Goal: Task Accomplishment & Management: Complete application form

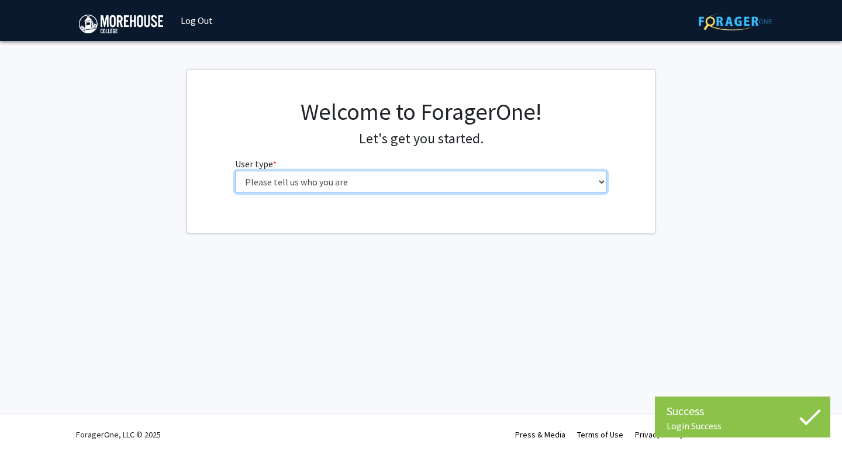
click at [336, 178] on select "Please tell us who you are Undergraduate Student Master's Student Doctoral Cand…" at bounding box center [421, 182] width 372 height 22
select select "1: undergrad"
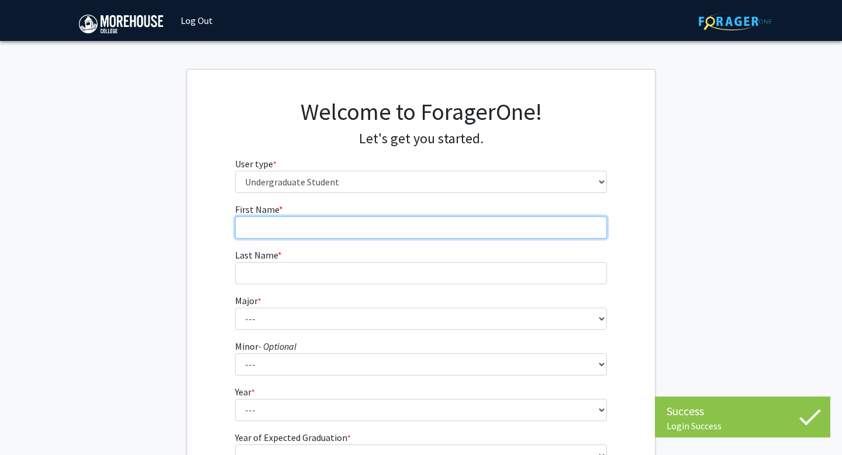
click at [381, 228] on input "First Name * required" at bounding box center [421, 227] width 372 height 22
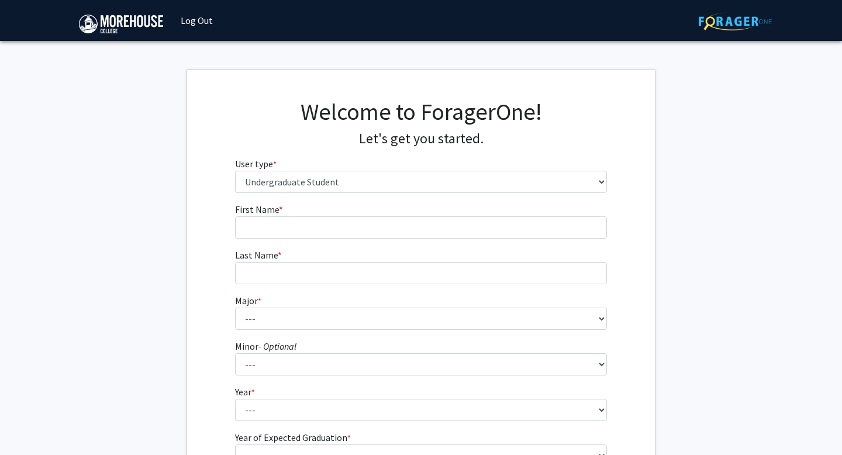
click at [374, 239] on form "First Name * required Last Name * required Major * required --- Africana Studie…" at bounding box center [421, 344] width 372 height 285
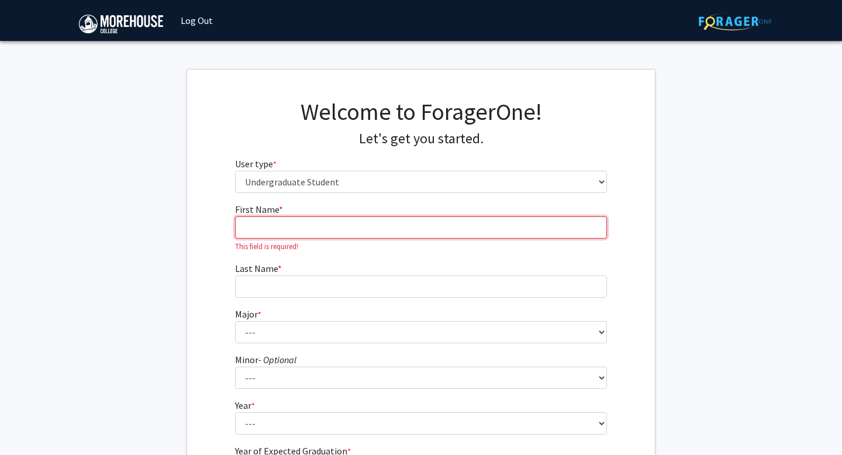
click at [372, 233] on input "First Name * required" at bounding box center [421, 227] width 372 height 22
type input "[PERSON_NAME]"
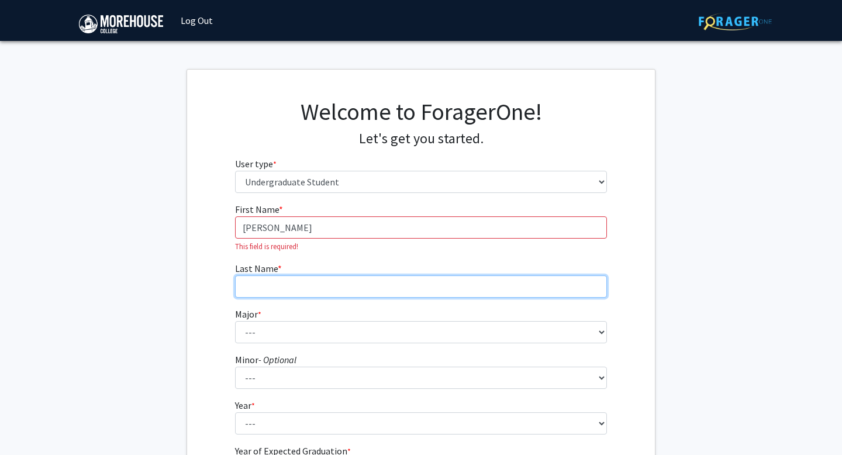
type input "[PERSON_NAME]"
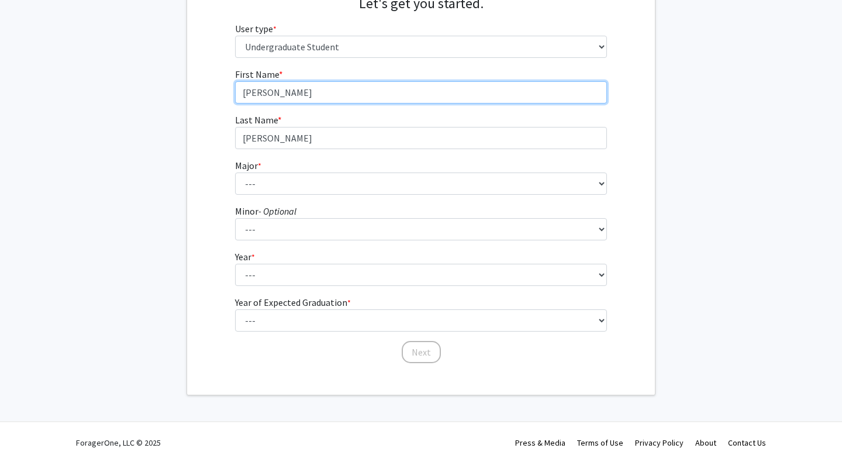
scroll to position [143, 0]
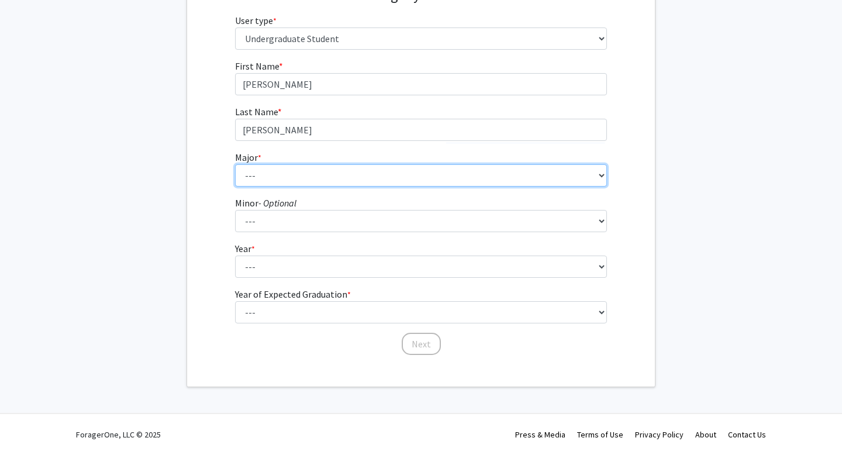
click at [251, 179] on select "--- Africana Studies Applied Physics Art History Art Studies Biology Business A…" at bounding box center [421, 175] width 372 height 22
select select "5: 2095"
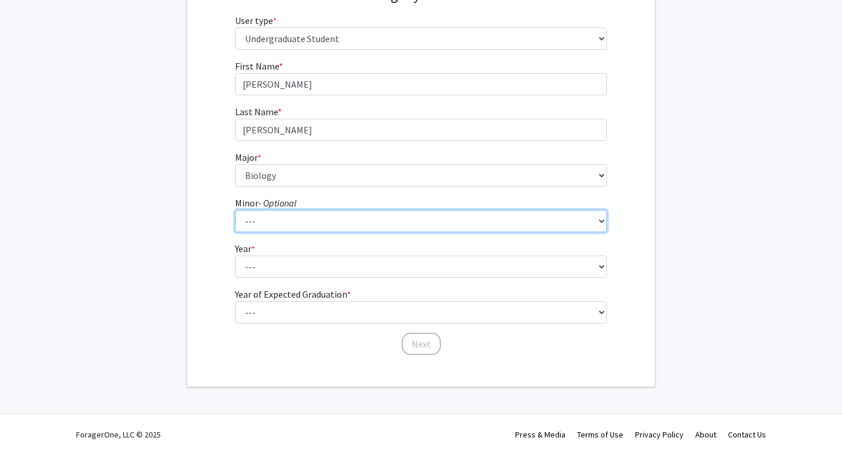
click at [254, 231] on select "--- Accounting Africana Studies Art Art History Biology Business Administration…" at bounding box center [421, 221] width 372 height 22
select select "31: 1665"
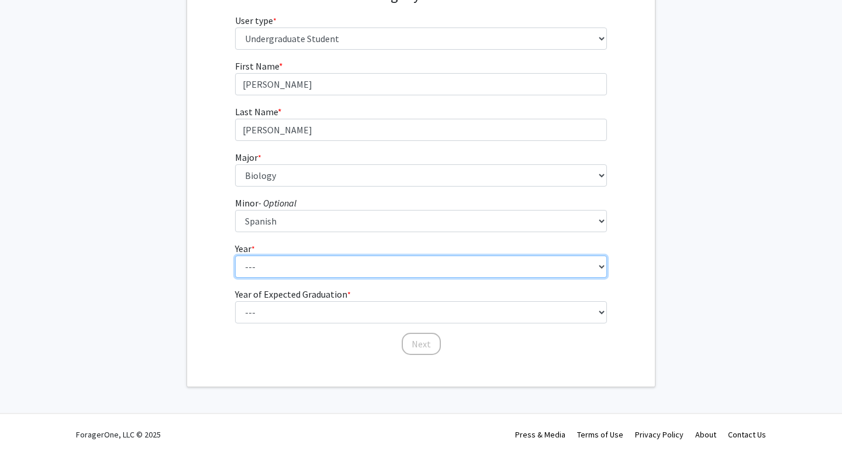
click at [246, 258] on select "--- First-year Sophomore Junior Senior Postbaccalaureate Certificate" at bounding box center [421, 266] width 372 height 22
select select "2: sophomore"
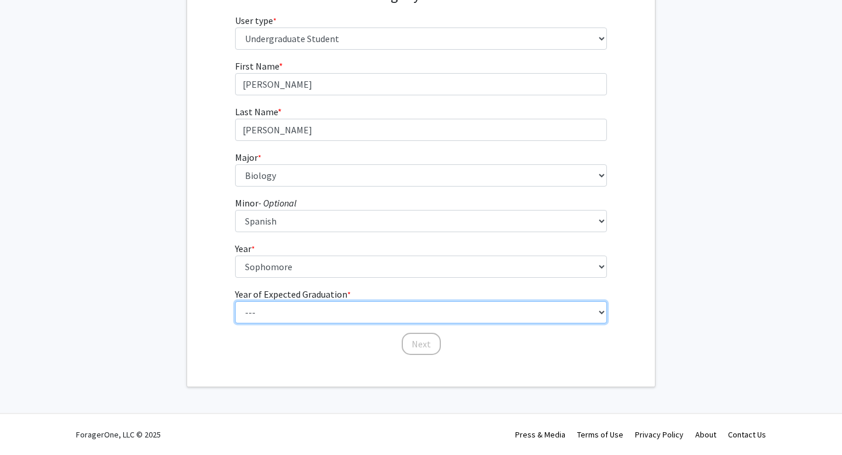
click at [258, 316] on select "--- 2025 2026 2027 2028 2029 2030 2031 2032 2033 2034" at bounding box center [421, 312] width 372 height 22
select select "4: 2028"
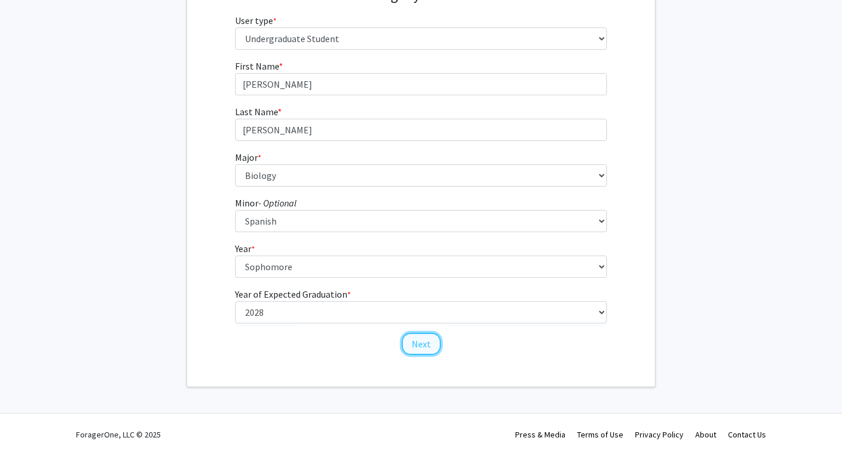
click at [419, 346] on button "Next" at bounding box center [421, 344] width 39 height 22
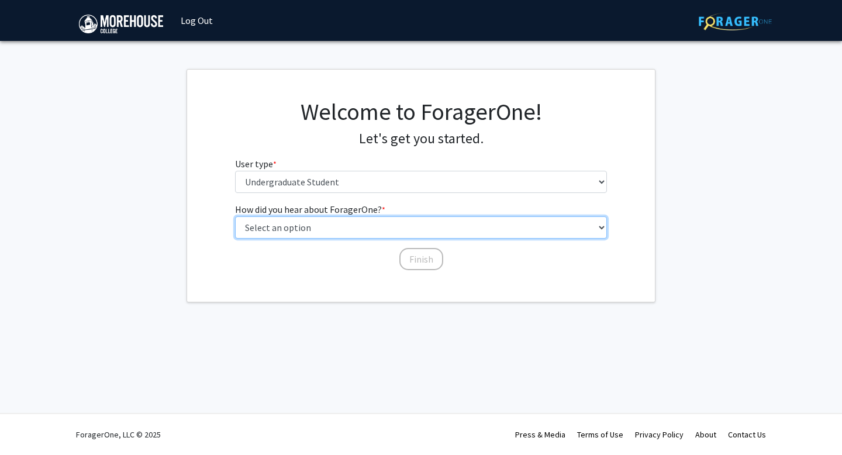
click at [340, 234] on select "Select an option Peer/student recommendation Faculty/staff recommendation Unive…" at bounding box center [421, 227] width 372 height 22
select select "2: faculty_recommendation"
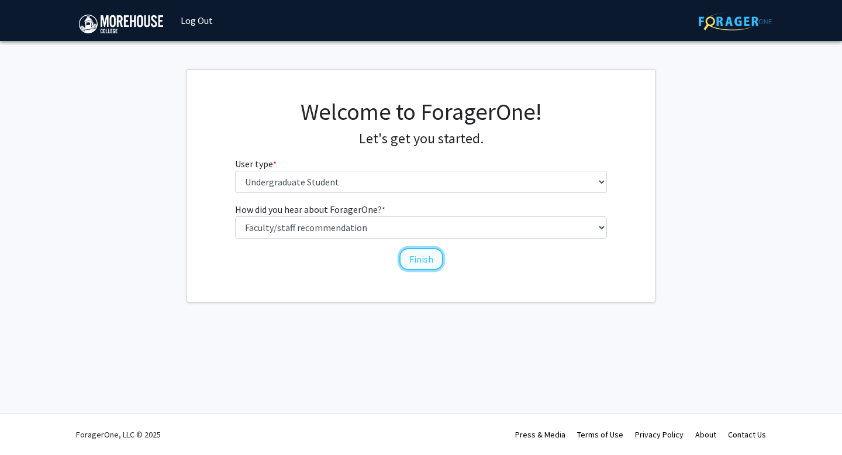
click at [405, 264] on button "Finish" at bounding box center [421, 259] width 44 height 22
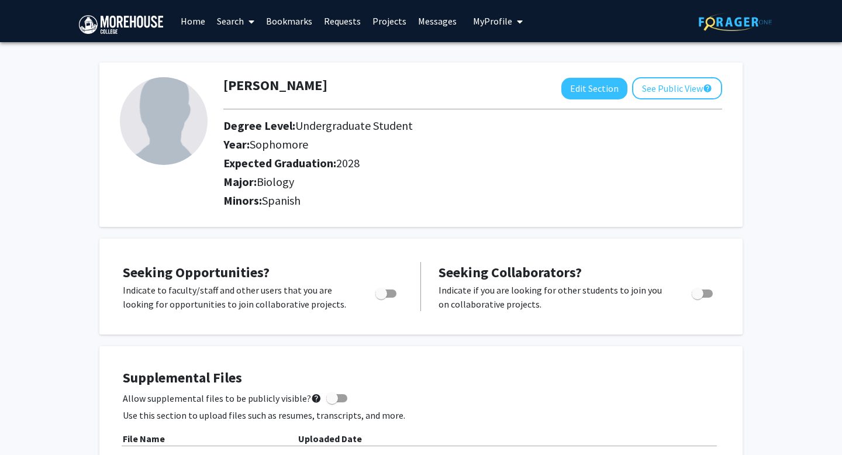
click at [389, 295] on span "Toggle" at bounding box center [385, 293] width 21 height 8
click at [381, 298] on input "Are you actively seeking opportunities?" at bounding box center [381, 298] width 1 height 1
checkbox input "true"
click at [710, 293] on span "Toggle" at bounding box center [702, 293] width 21 height 8
click at [697, 298] on input "Would you like to receive other student requests to work with you?" at bounding box center [697, 298] width 1 height 1
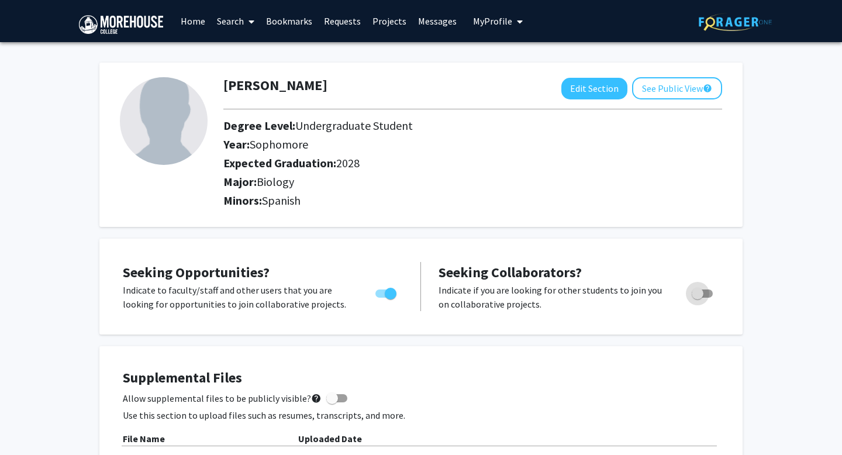
checkbox input "true"
click at [254, 22] on icon at bounding box center [251, 21] width 6 height 9
click at [251, 80] on span "Students" at bounding box center [246, 76] width 71 height 23
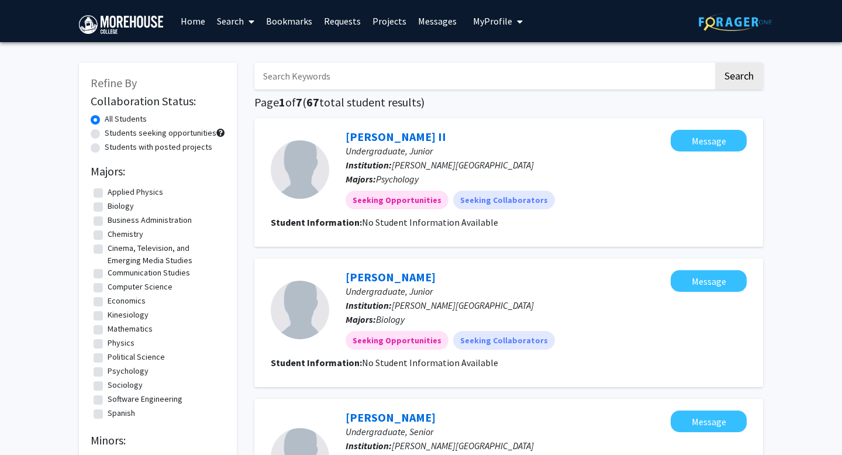
click at [197, 29] on link "Home" at bounding box center [193, 21] width 36 height 41
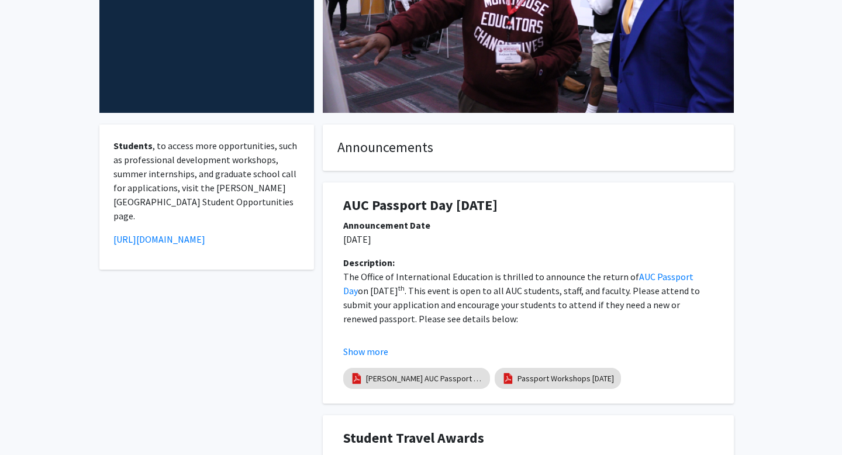
scroll to position [174, 0]
